Goal: Transaction & Acquisition: Purchase product/service

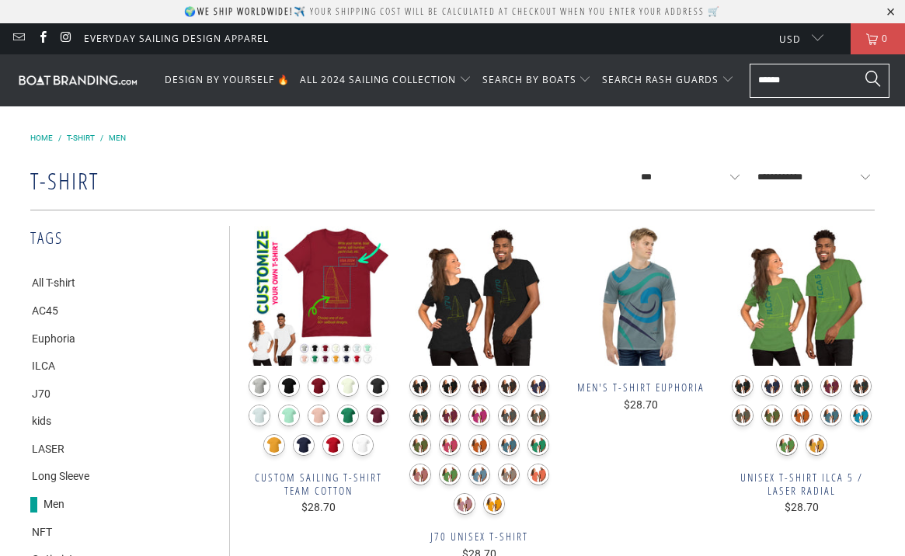
click at [493, 309] on img at bounding box center [479, 296] width 146 height 140
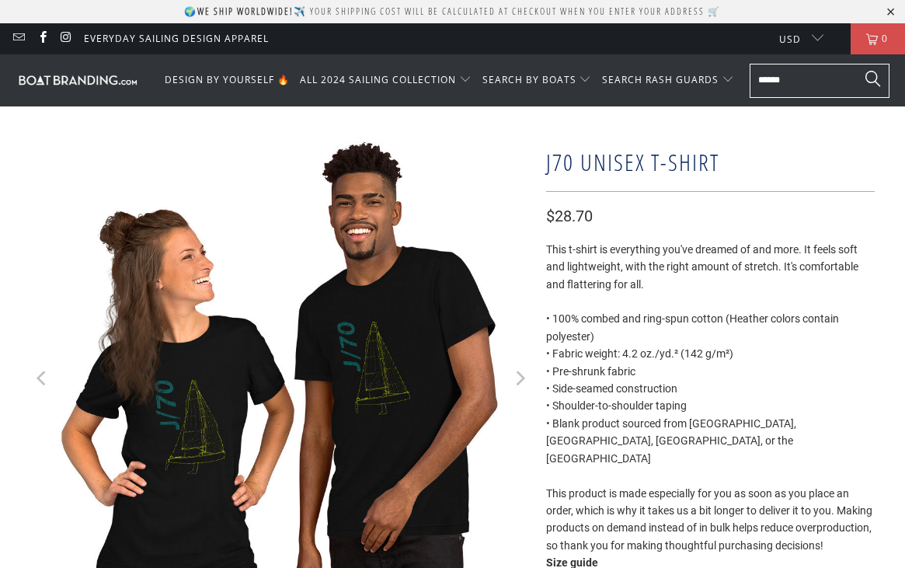
click at [525, 377] on icon "Next" at bounding box center [519, 380] width 15 height 300
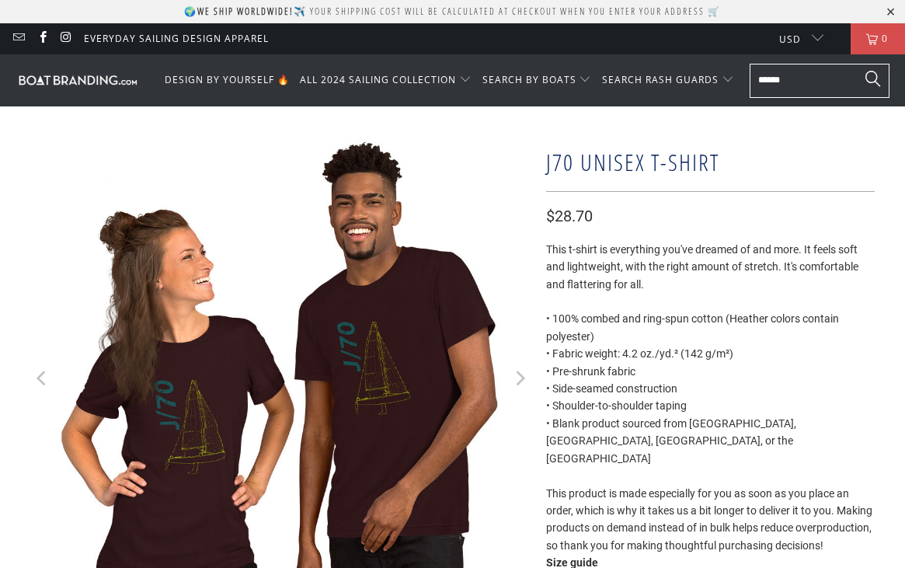
click at [524, 377] on icon "Next" at bounding box center [519, 380] width 15 height 300
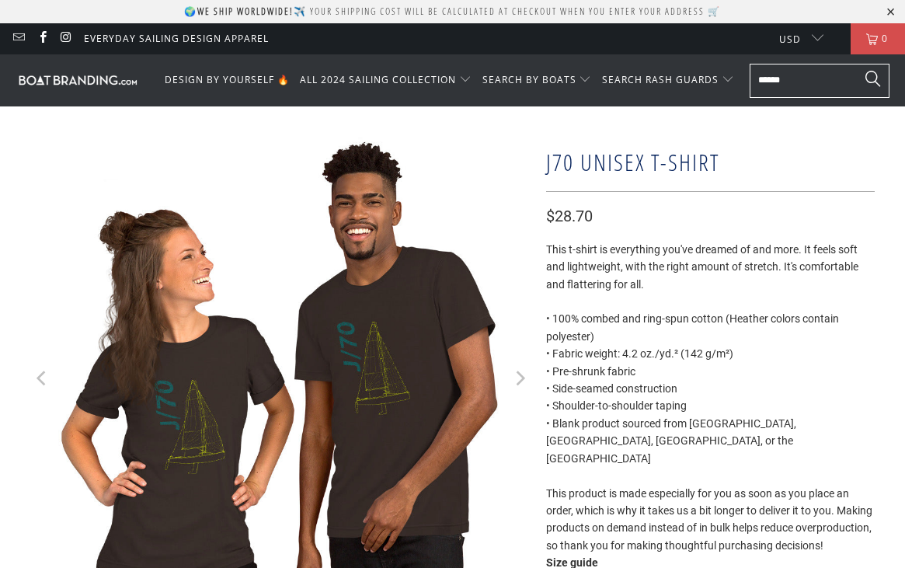
click at [524, 377] on icon "Next" at bounding box center [519, 380] width 15 height 300
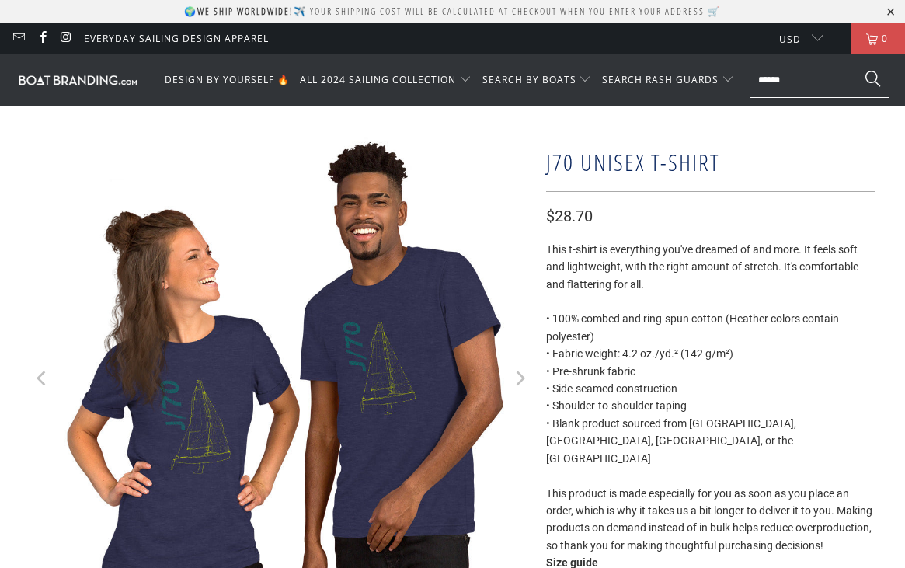
click at [524, 377] on icon "Next" at bounding box center [519, 380] width 15 height 300
